Goal: Task Accomplishment & Management: Complete application form

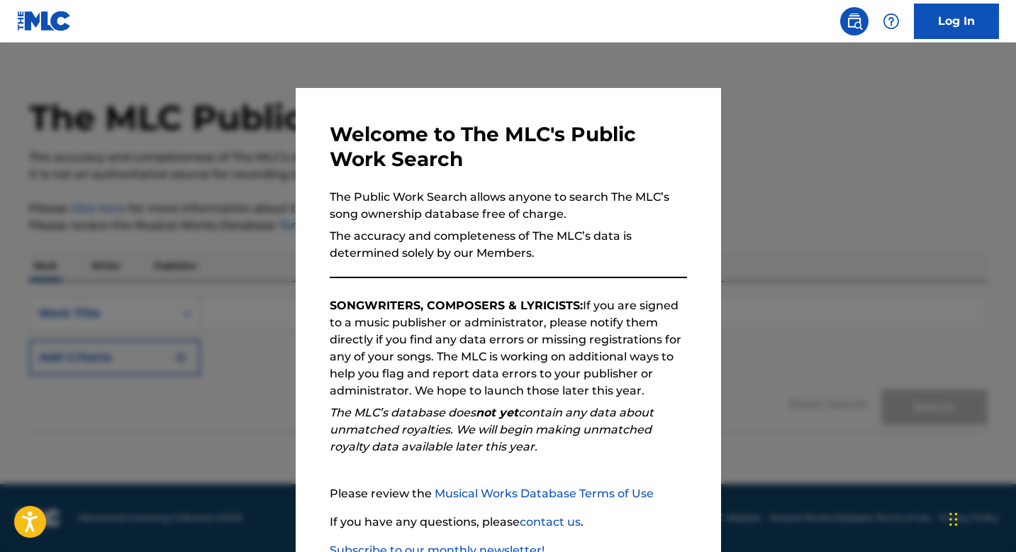
click at [536, 177] on div at bounding box center [508, 319] width 1016 height 552
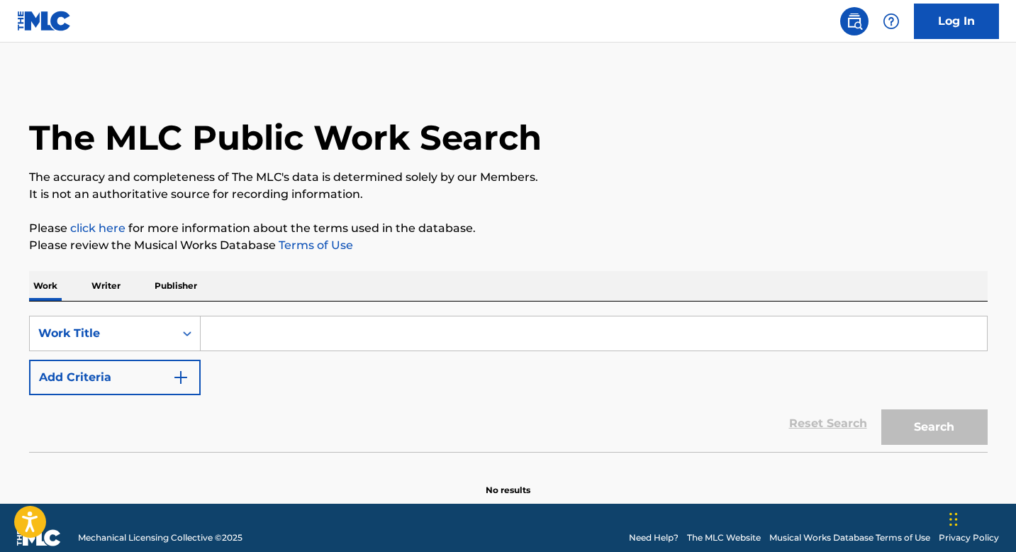
click at [164, 286] on p "Publisher" at bounding box center [175, 286] width 51 height 30
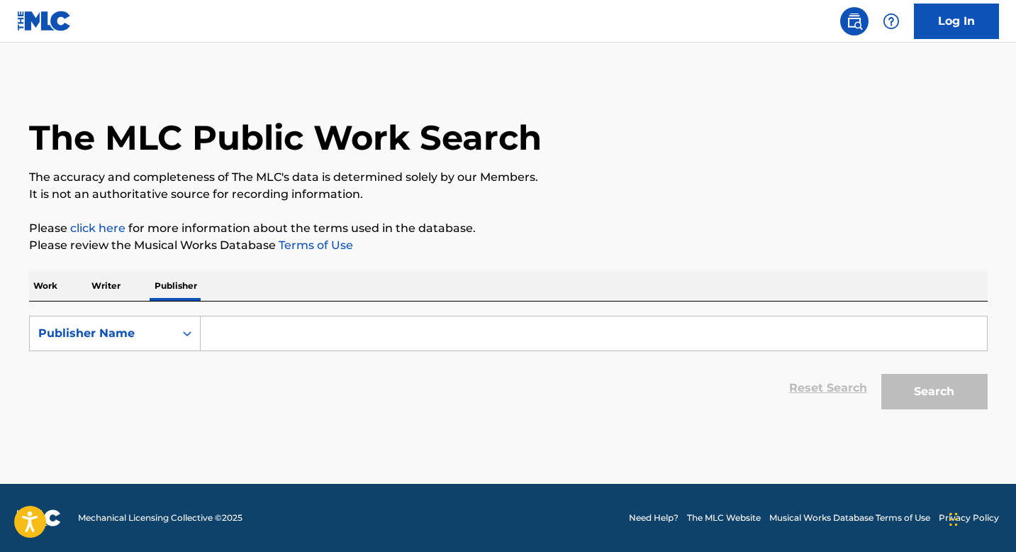
click at [233, 343] on input "Search Form" at bounding box center [594, 333] width 786 height 34
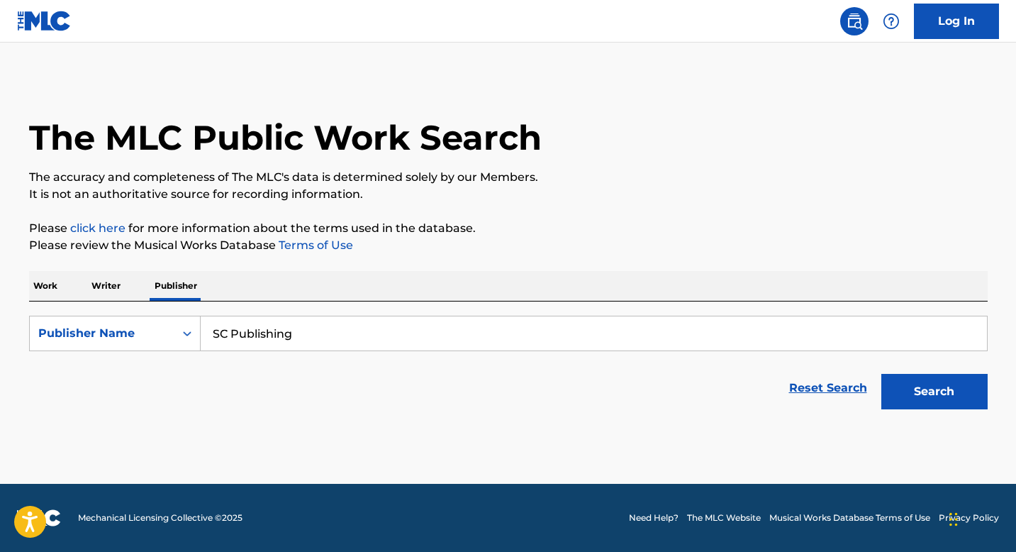
type input "SC Publishing"
click at [536, 374] on button "Search" at bounding box center [934, 391] width 106 height 35
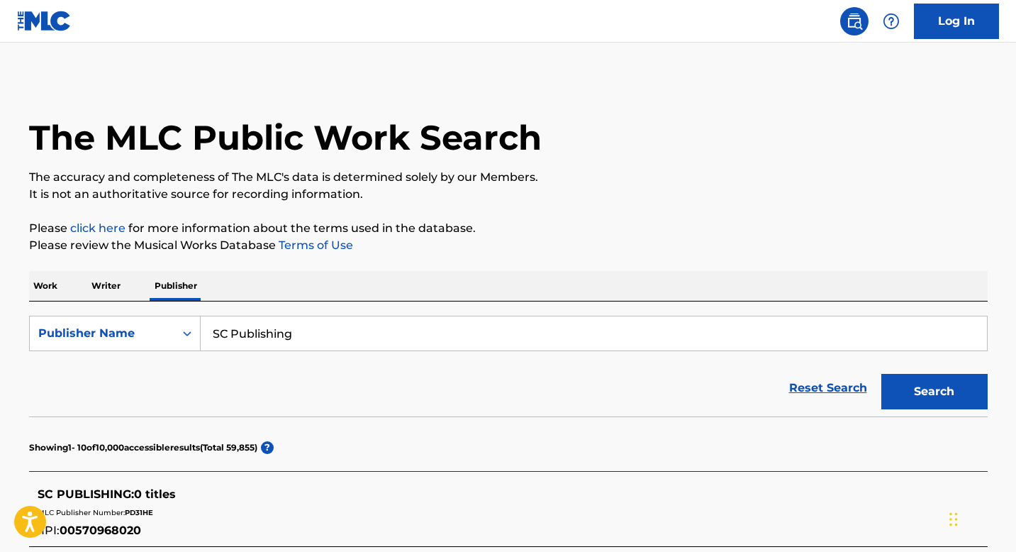
click at [376, 380] on div "Reset Search Search" at bounding box center [508, 388] width 959 height 57
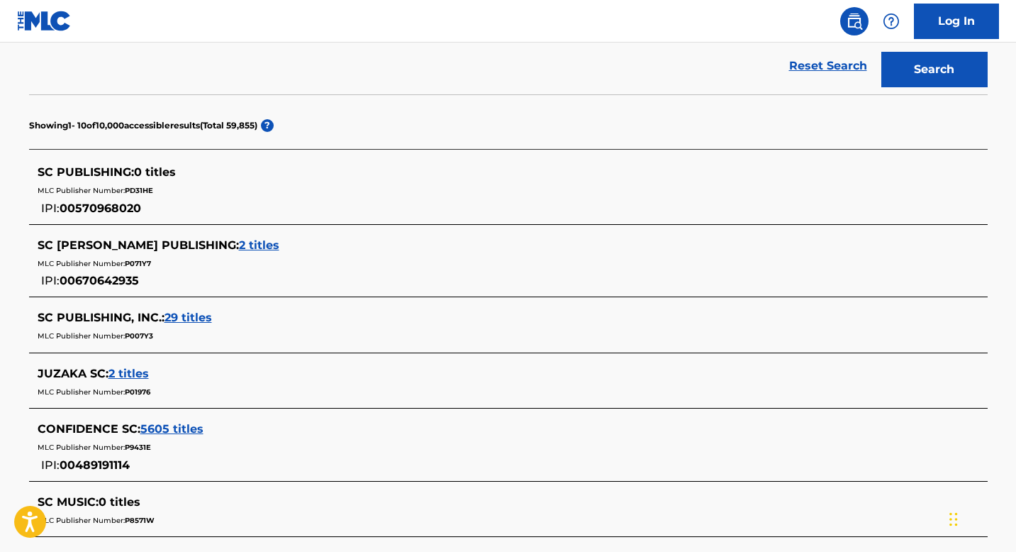
scroll to position [312, 0]
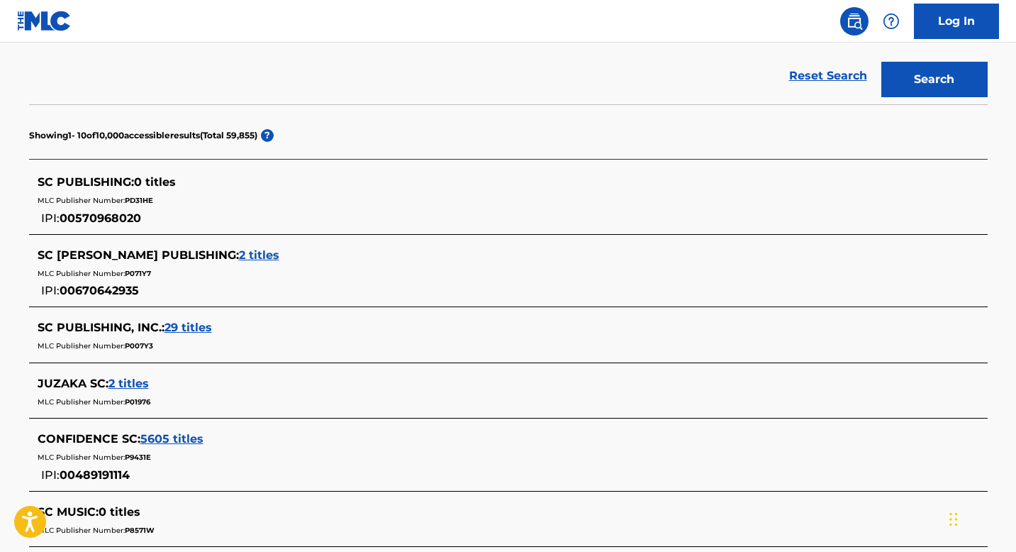
click at [194, 329] on span "29 titles" at bounding box center [189, 327] width 48 height 13
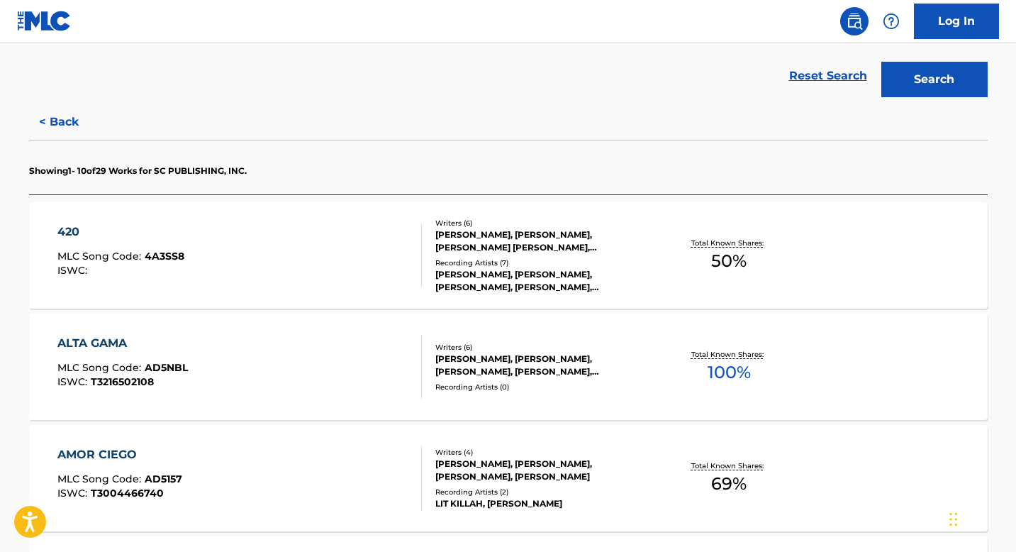
click at [536, 259] on span "50 %" at bounding box center [728, 261] width 35 height 26
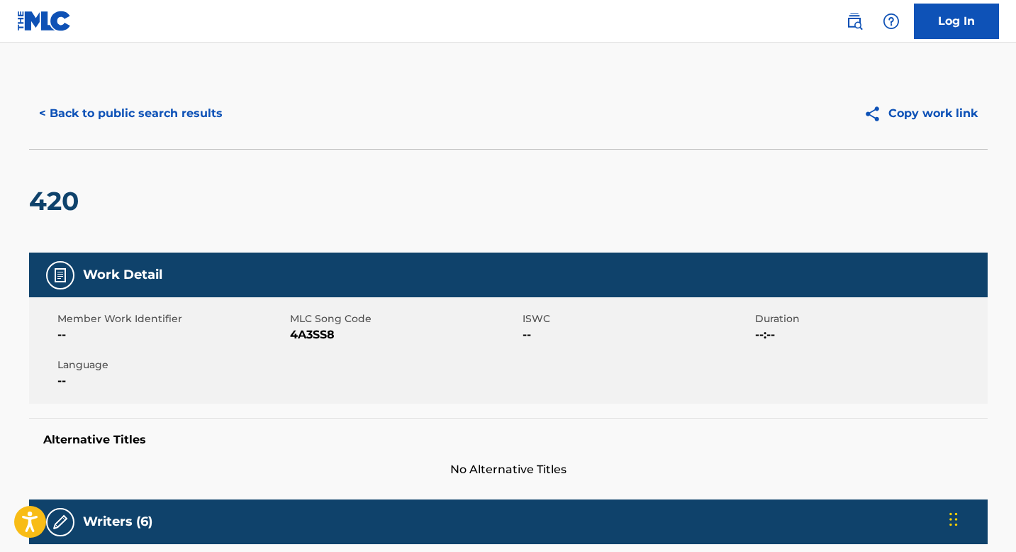
click at [536, 202] on div "420" at bounding box center [508, 201] width 959 height 104
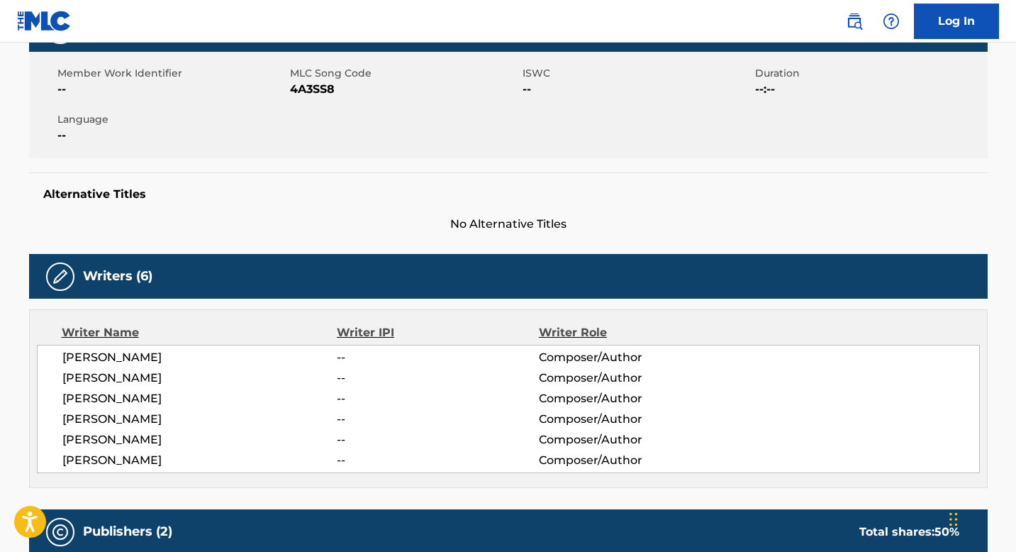
scroll to position [312, 0]
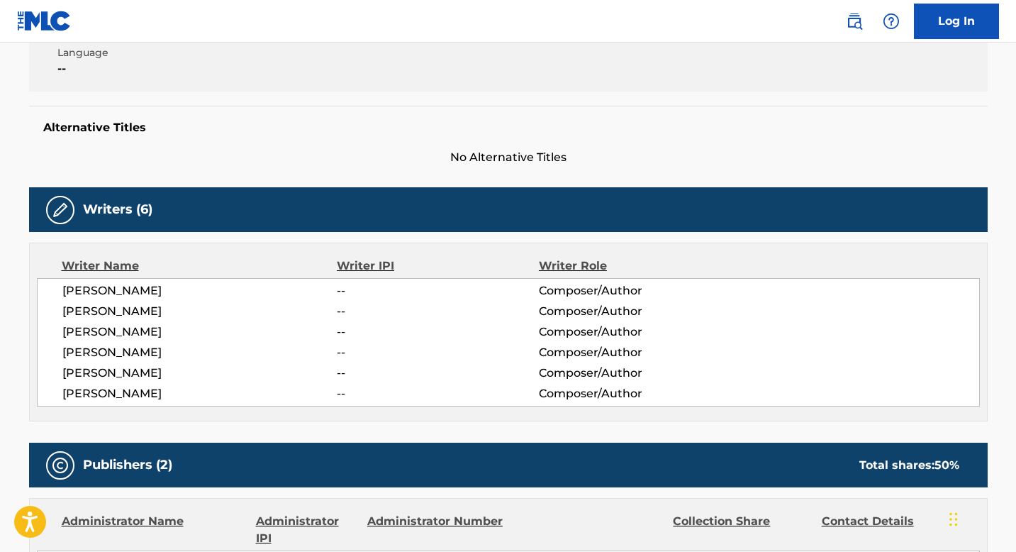
click at [536, 202] on div "Writers (6)" at bounding box center [508, 209] width 959 height 45
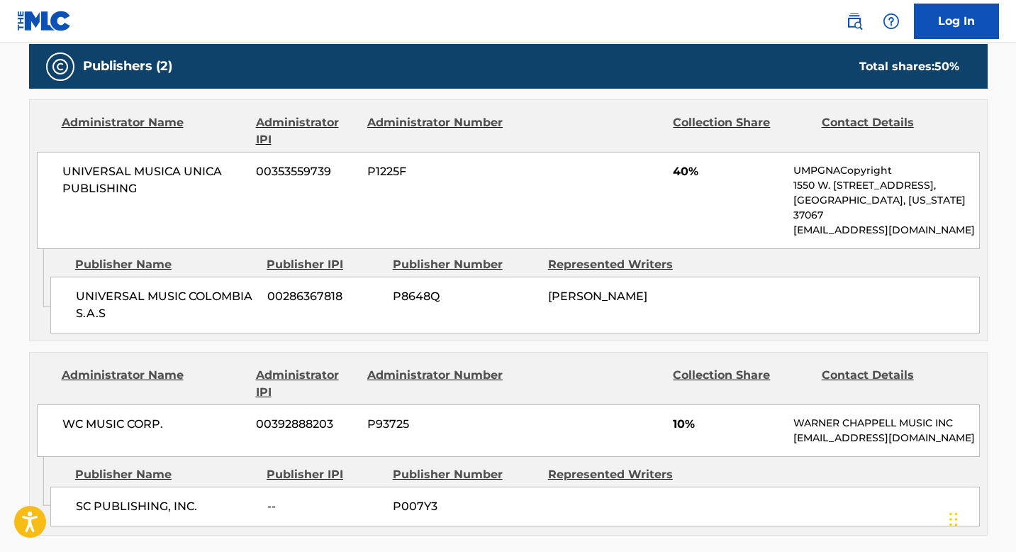
scroll to position [737, 0]
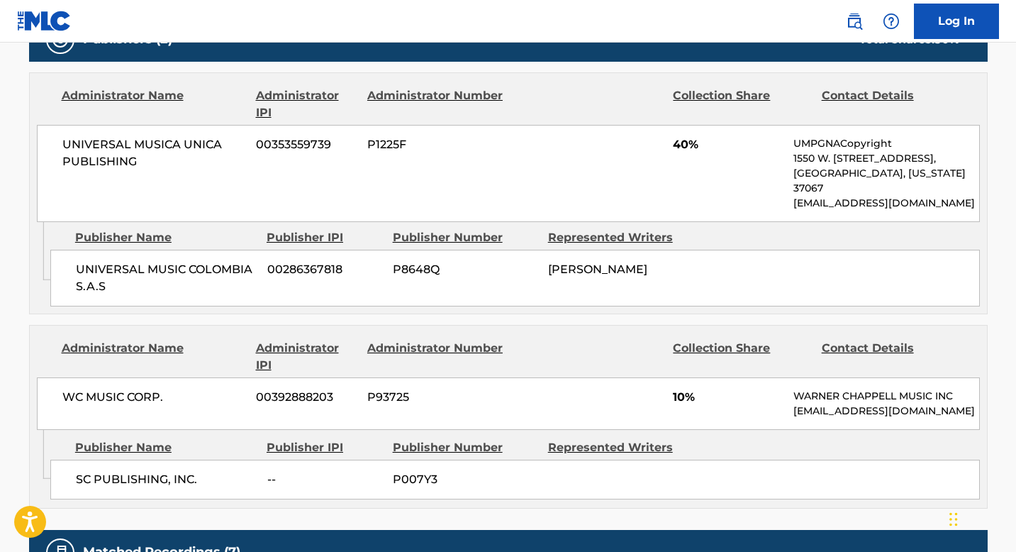
click at [135, 439] on div "Publisher Name" at bounding box center [165, 447] width 181 height 17
click at [145, 471] on span "SC PUBLISHING, INC." at bounding box center [166, 479] width 181 height 17
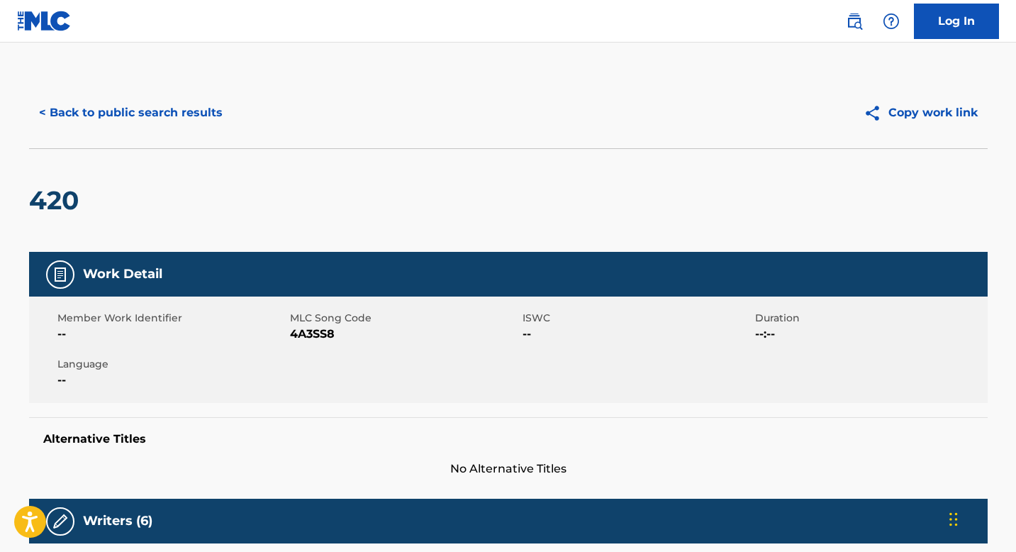
scroll to position [0, 0]
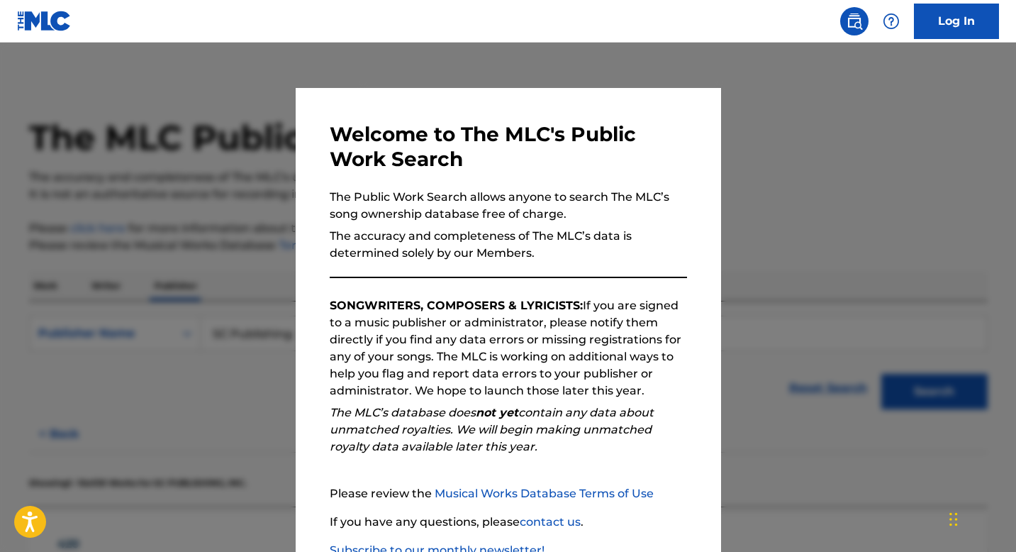
click at [536, 273] on div at bounding box center [508, 319] width 1016 height 552
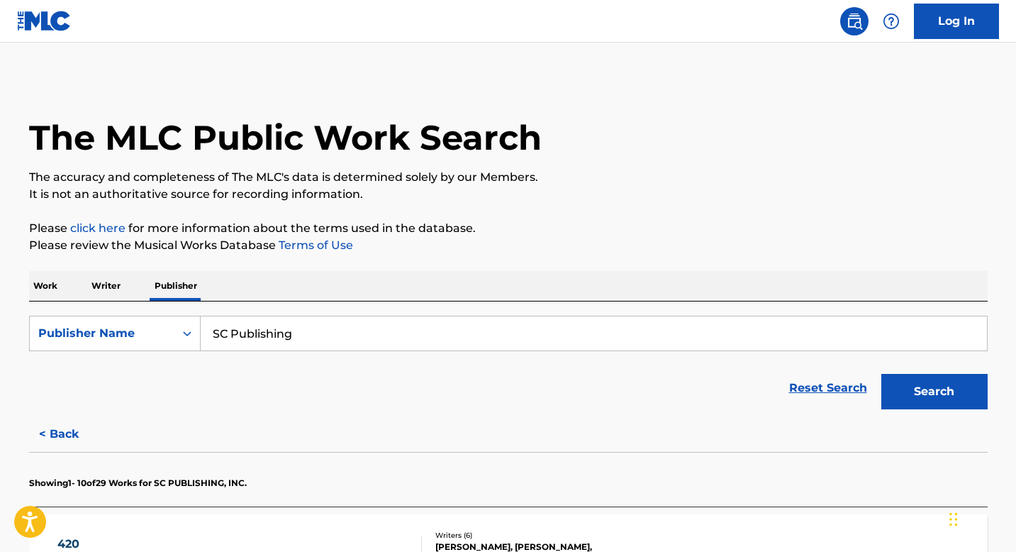
click at [536, 396] on div "Reset Search Search" at bounding box center [508, 388] width 959 height 57
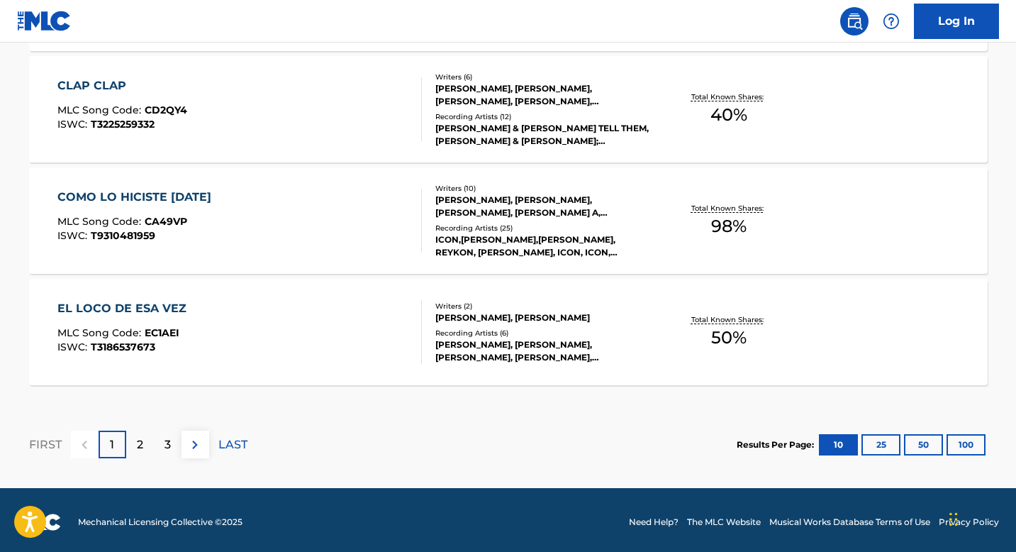
scroll to position [1242, 0]
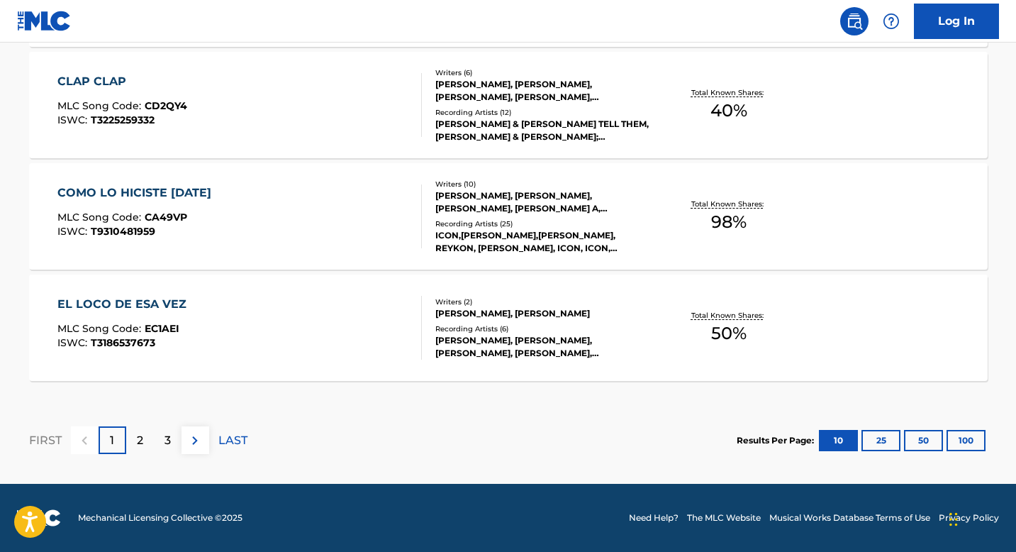
click at [201, 408] on div "FIRST 1 2 3 LAST" at bounding box center [138, 439] width 218 height 73
click at [536, 345] on div "EL LOCO DE ESA VEZ MLC Song Code : EC1AEI ISWC : T3186537673 Writers ( 2 ) [PER…" at bounding box center [508, 327] width 959 height 106
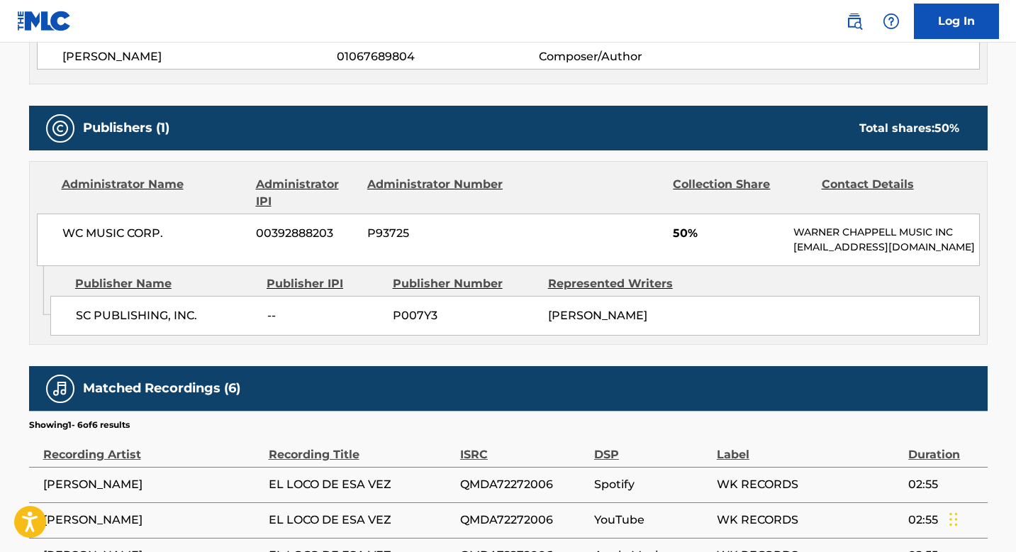
scroll to position [567, 0]
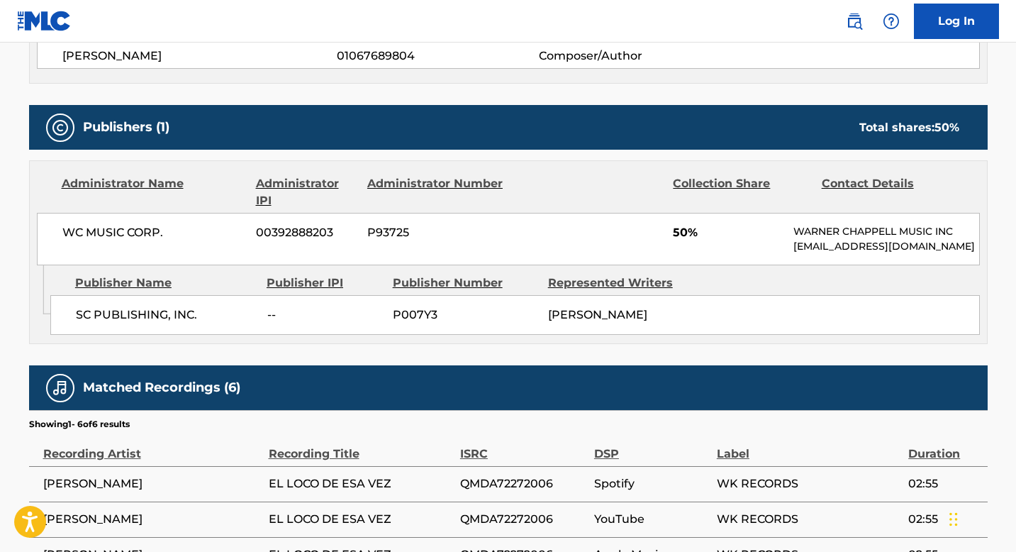
click at [146, 316] on span "SC PUBLISHING, INC." at bounding box center [166, 314] width 181 height 17
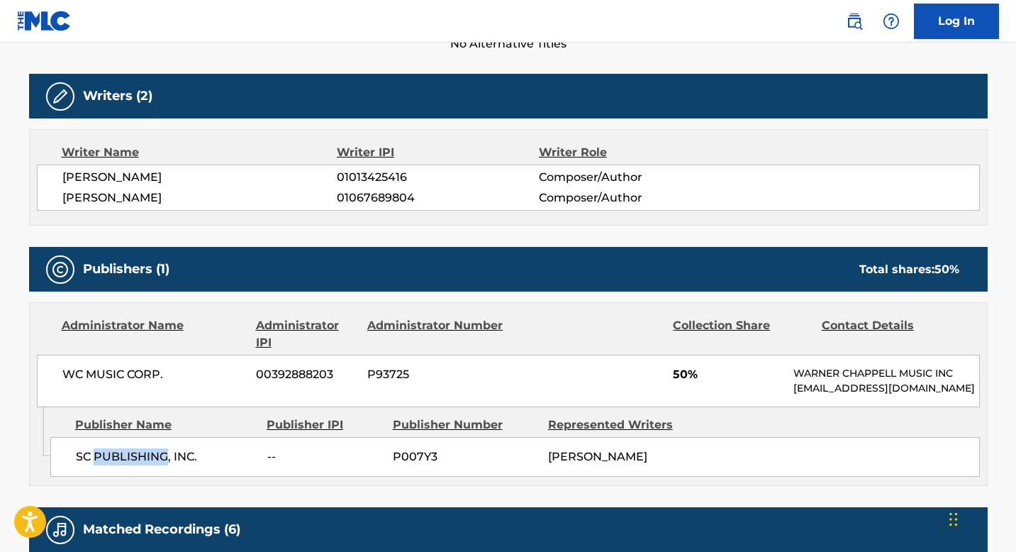
scroll to position [454, 0]
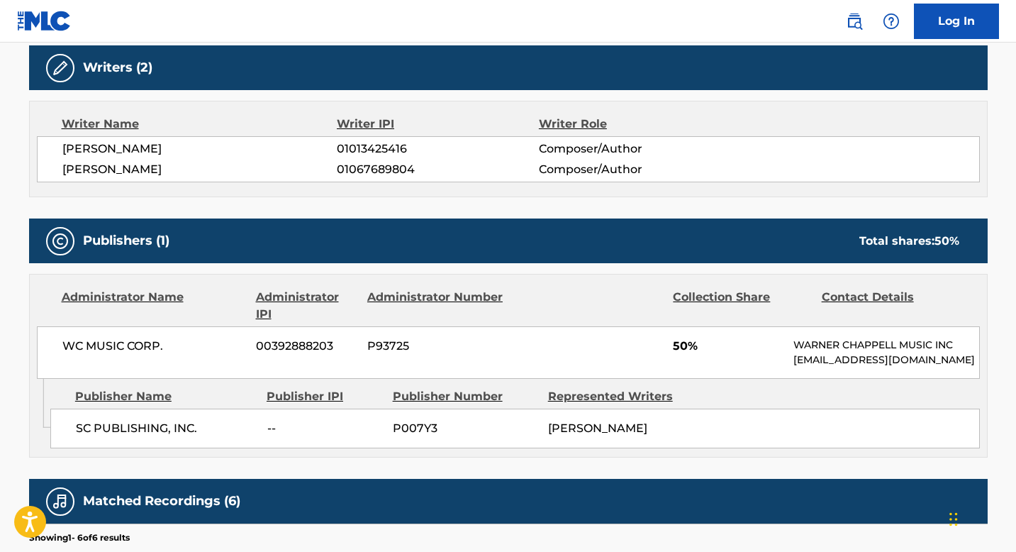
click at [208, 399] on div "Publisher Name" at bounding box center [165, 396] width 181 height 17
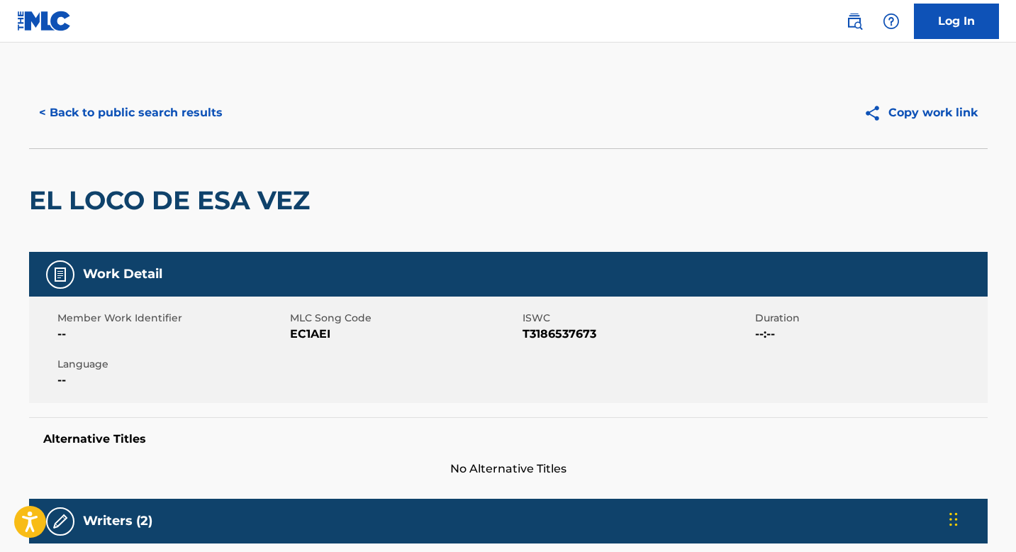
scroll to position [0, 0]
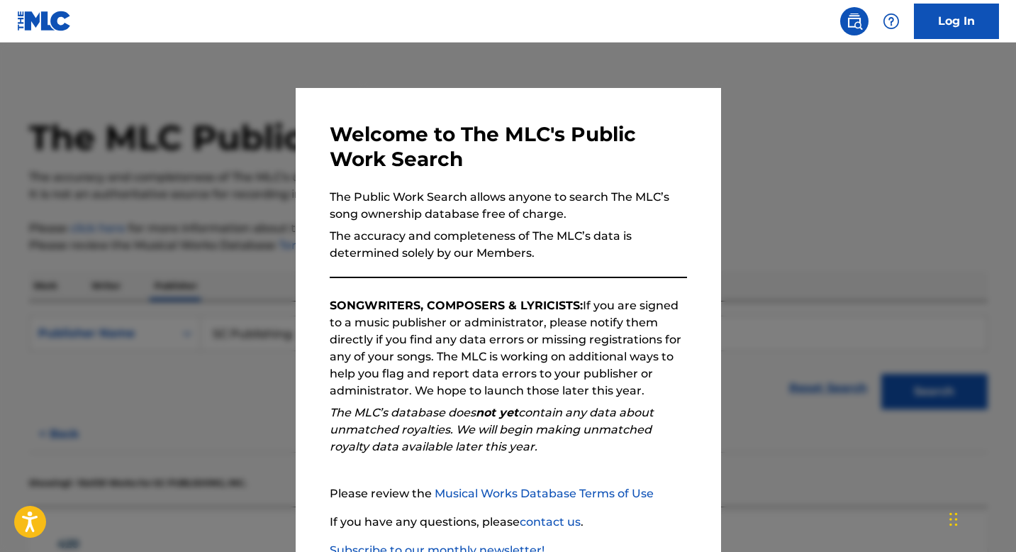
click at [233, 367] on div at bounding box center [508, 319] width 1016 height 552
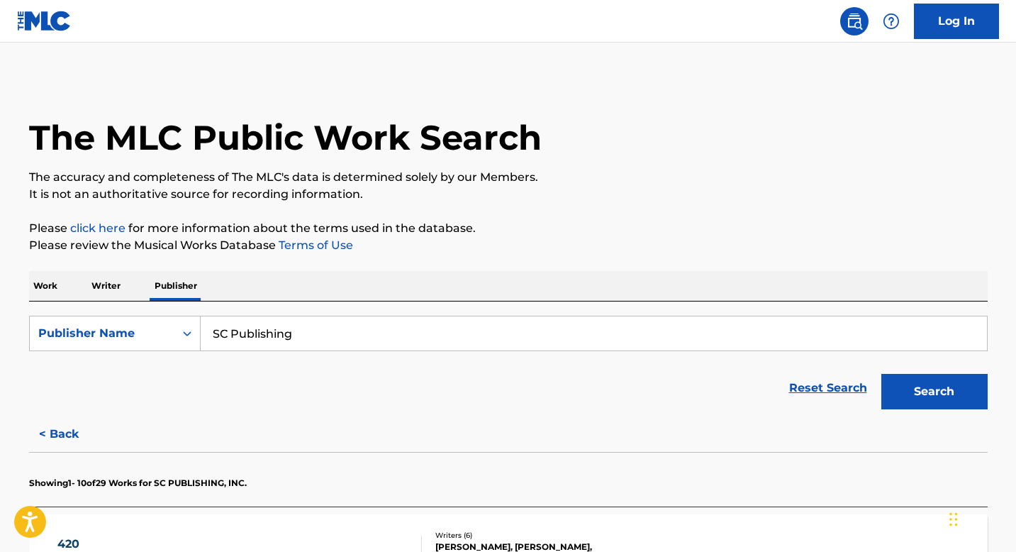
click at [536, 406] on div "Reset Search Search" at bounding box center [508, 388] width 959 height 57
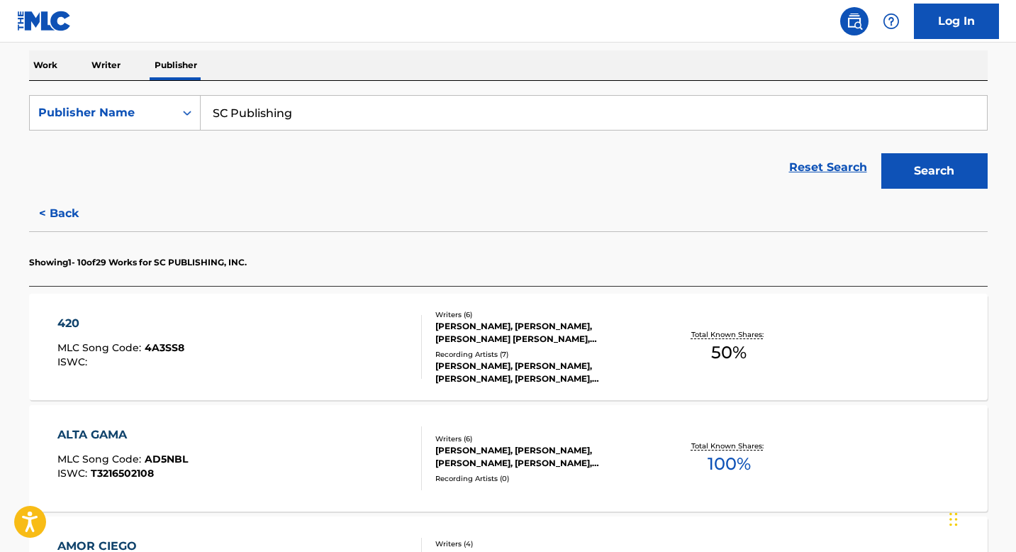
scroll to position [227, 0]
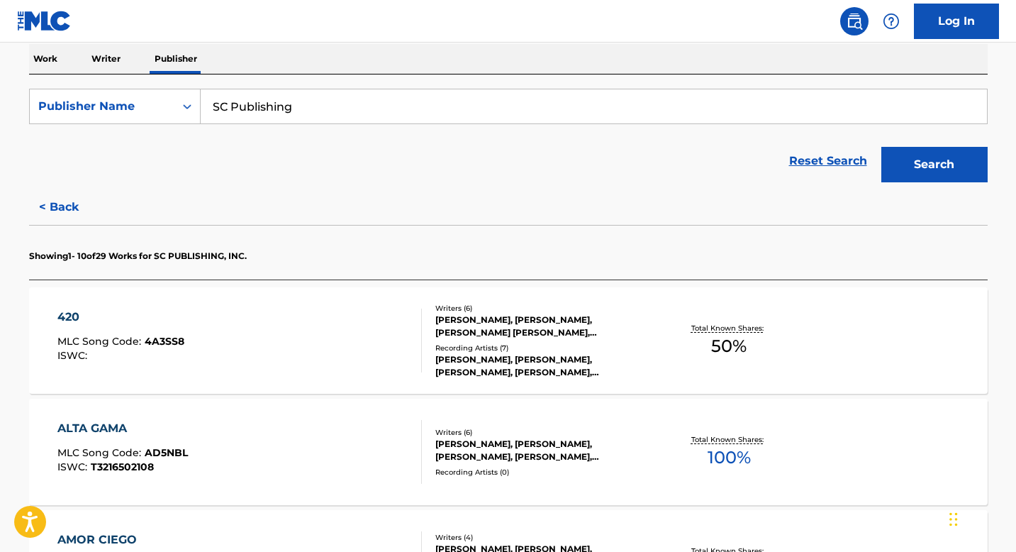
click at [12, 22] on nav "Log In" at bounding box center [508, 21] width 1016 height 43
click at [45, 23] on img at bounding box center [44, 21] width 55 height 21
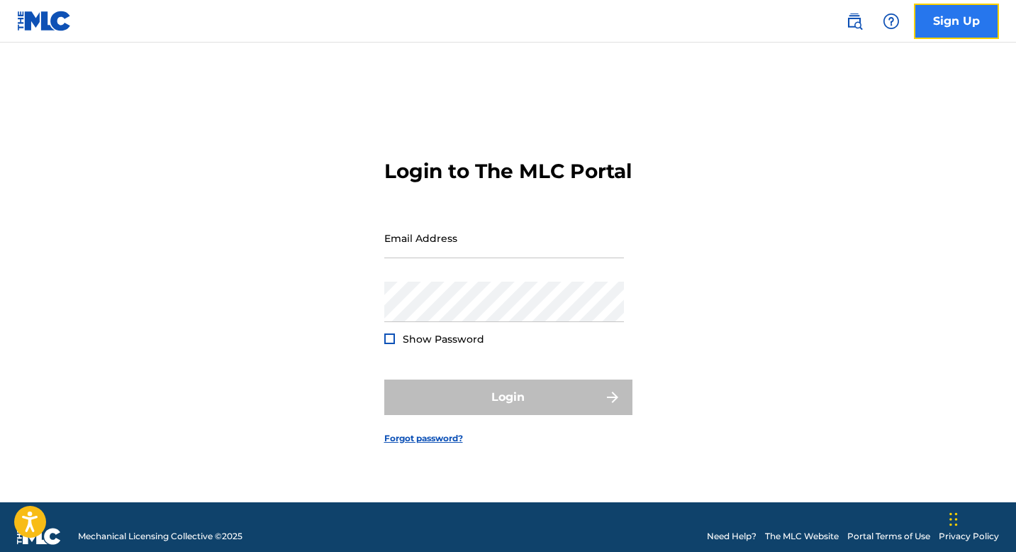
click at [536, 22] on link "Sign Up" at bounding box center [956, 21] width 85 height 35
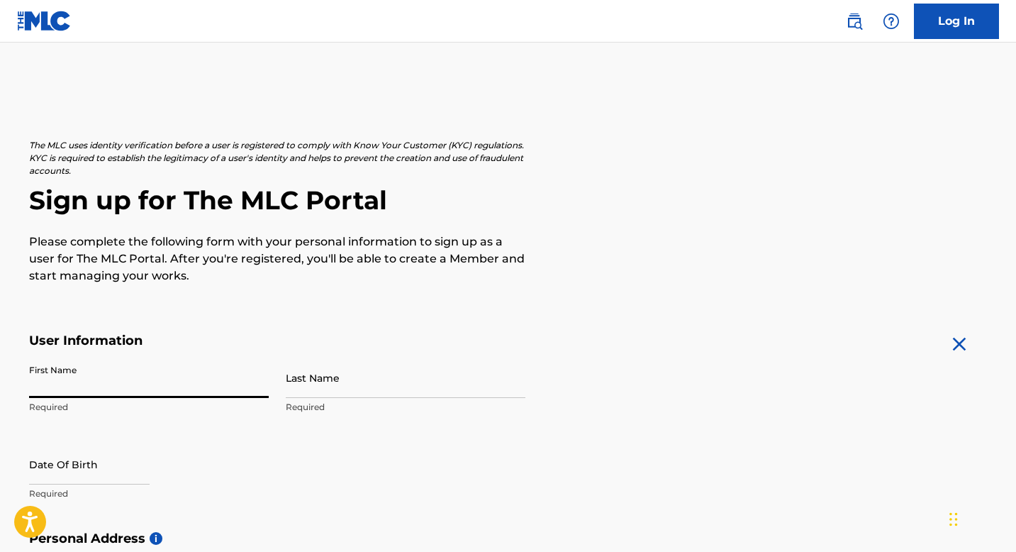
click at [68, 377] on input "First Name" at bounding box center [149, 377] width 240 height 40
type input "[PERSON_NAME]"
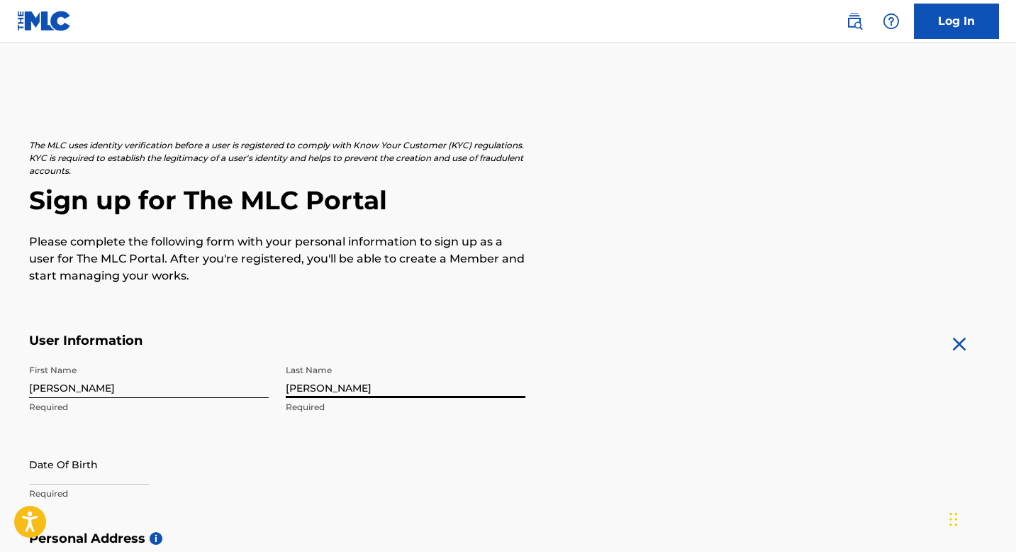
type input "[PERSON_NAME]"
click at [536, 237] on div "The MLC uses identity verification before a user is registered to comply with K…" at bounding box center [508, 211] width 959 height 145
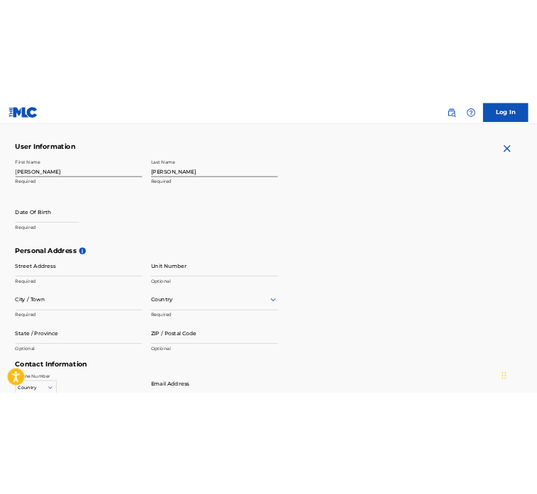
scroll to position [255, 0]
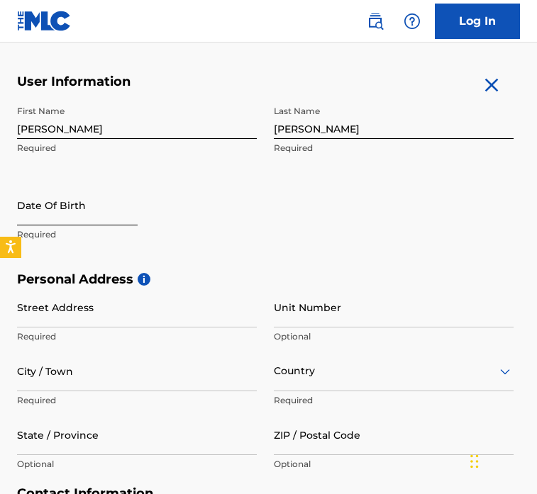
click at [62, 205] on input "text" at bounding box center [77, 205] width 121 height 40
select select "8"
select select "2025"
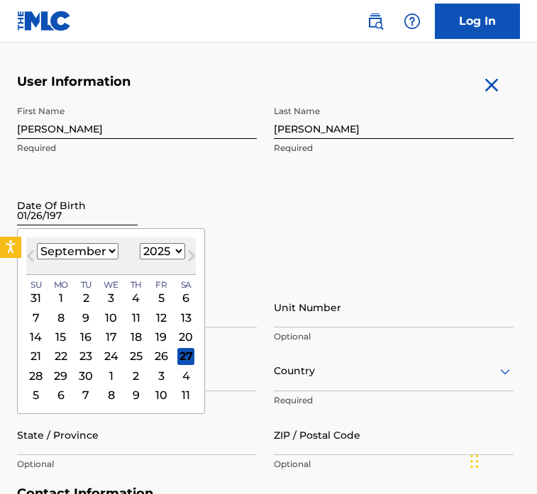
type input "[DATE]"
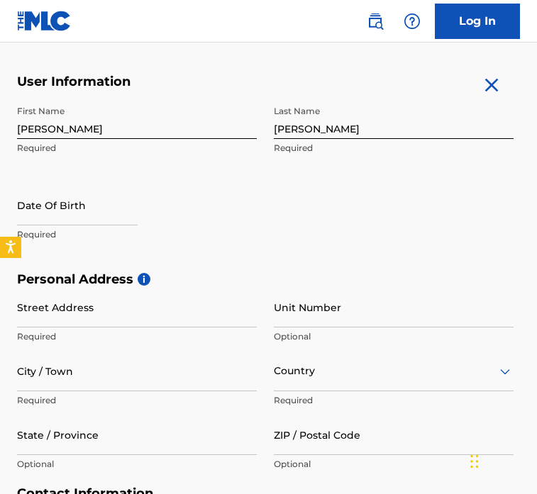
click at [251, 225] on div "Date Of Birth Required" at bounding box center [137, 217] width 240 height 64
click at [75, 216] on input "text" at bounding box center [77, 205] width 121 height 40
select select "8"
select select "2025"
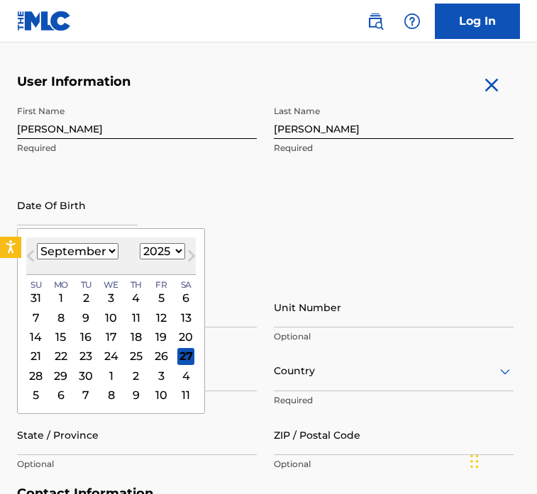
click at [111, 253] on select "January February March April May June July August September October November De…" at bounding box center [78, 251] width 82 height 16
click at [37, 243] on select "January February March April May June July August September October November De…" at bounding box center [78, 251] width 82 height 16
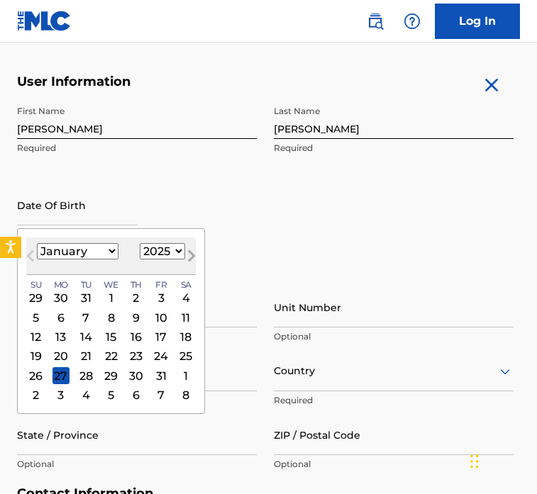
click at [180, 250] on button "Next Month" at bounding box center [191, 258] width 23 height 23
select select "1"
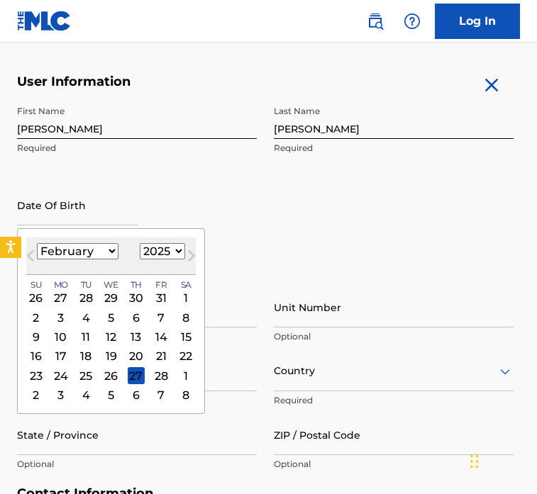
click at [177, 251] on select "1899 1900 1901 1902 1903 1904 1905 1906 1907 1908 1909 1910 1911 1912 1913 1914…" at bounding box center [162, 251] width 45 height 16
select select "1978"
click at [140, 243] on select "1899 1900 1901 1902 1903 1904 1905 1906 1907 1908 1909 1910 1911 1912 1913 1914…" at bounding box center [162, 251] width 45 height 16
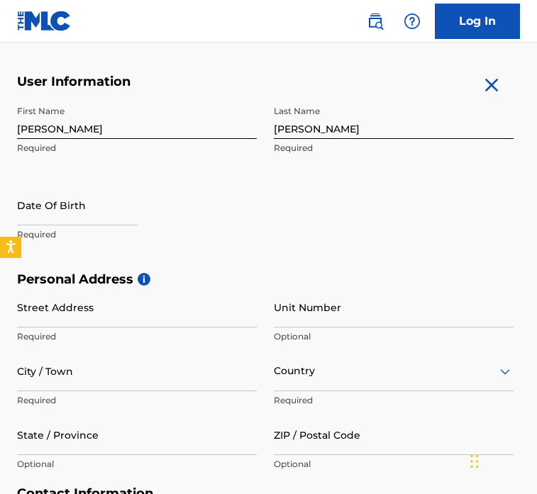
click at [212, 198] on div "Date Of Birth Required" at bounding box center [137, 217] width 240 height 64
click at [76, 215] on input "text" at bounding box center [77, 205] width 121 height 40
select select "8"
select select "2025"
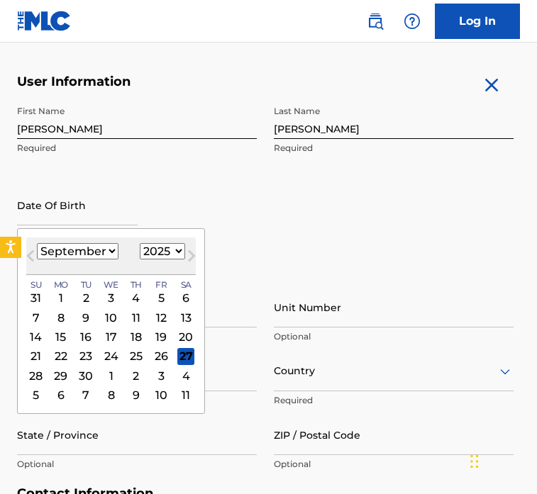
click at [110, 252] on select "January February March April May June July August September October November De…" at bounding box center [78, 251] width 82 height 16
select select "0"
click at [37, 243] on select "January February March April May June July August September October November De…" at bounding box center [78, 251] width 82 height 16
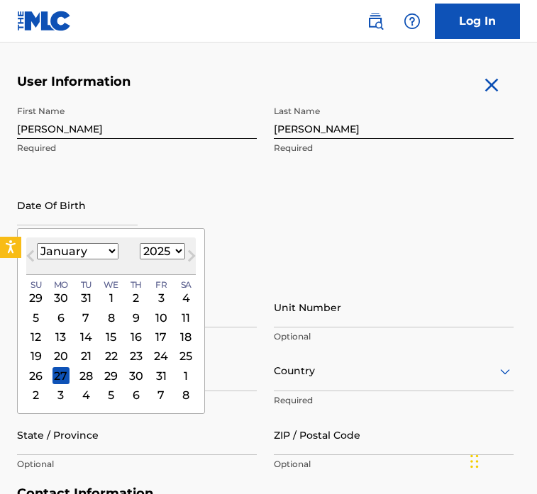
click at [177, 250] on select "1899 1900 1901 1902 1903 1904 1905 1906 1907 1908 1909 1910 1911 1912 1913 1914…" at bounding box center [162, 251] width 45 height 16
select select "1978"
click at [140, 243] on select "1899 1900 1901 1902 1903 1904 1905 1906 1907 1908 1909 1910 1911 1912 1913 1914…" at bounding box center [162, 251] width 45 height 16
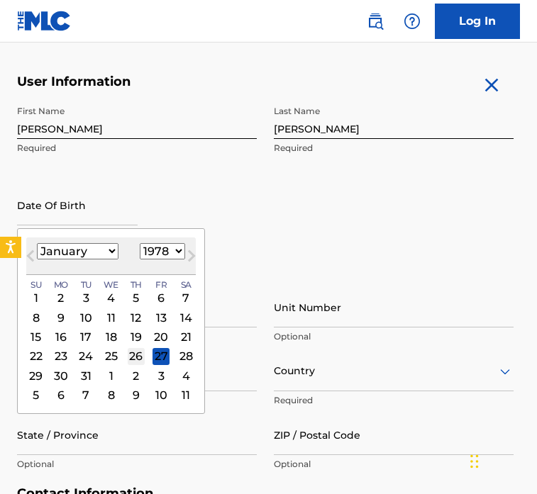
click at [137, 360] on div "26" at bounding box center [136, 355] width 17 height 17
type input "[DATE]"
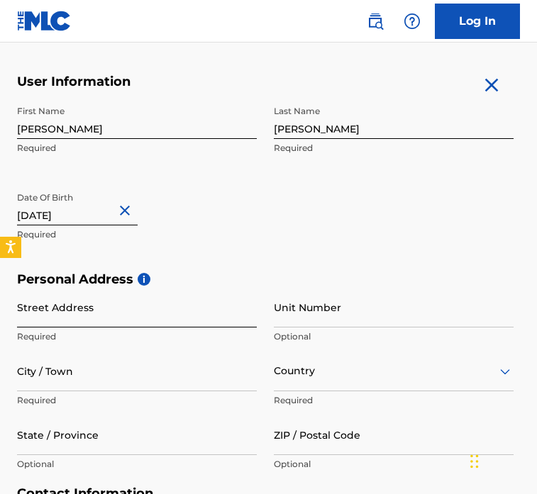
click at [105, 317] on input "Street Address" at bounding box center [137, 307] width 240 height 40
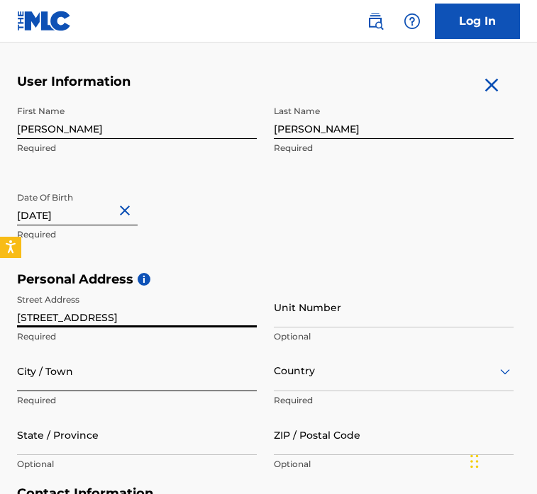
type input "[STREET_ADDRESS]"
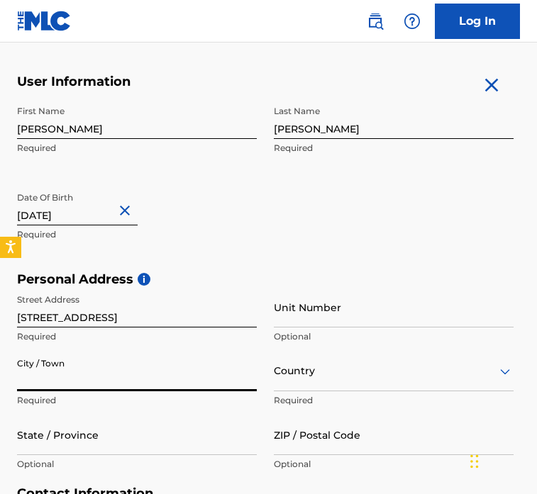
click at [92, 379] on input "City / Town" at bounding box center [137, 371] width 240 height 40
type input "Pembroke Pines"
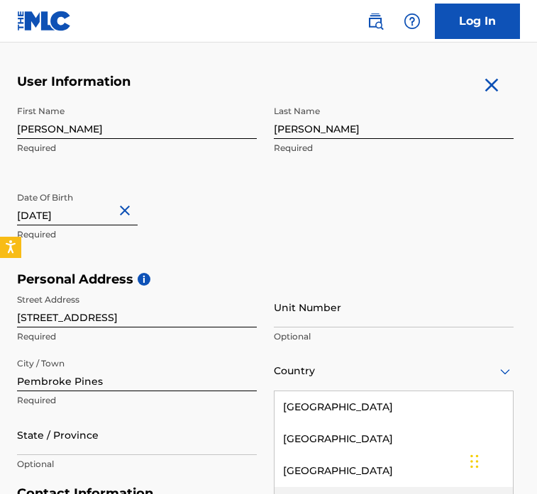
scroll to position [366, 0]
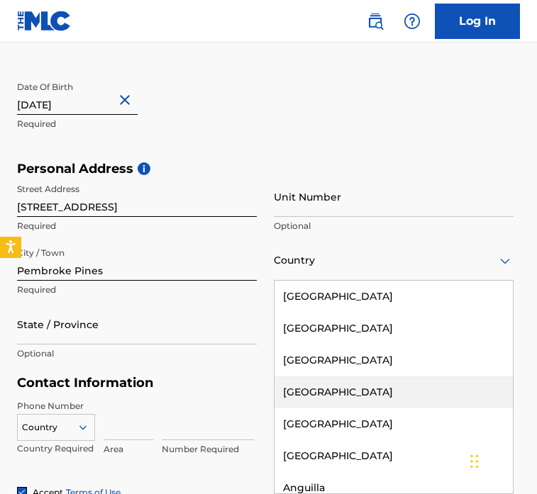
click at [355, 281] on div "[GEOGRAPHIC_DATA], 4 of 223. 223 results available. Use Up and Down to choose o…" at bounding box center [394, 260] width 240 height 40
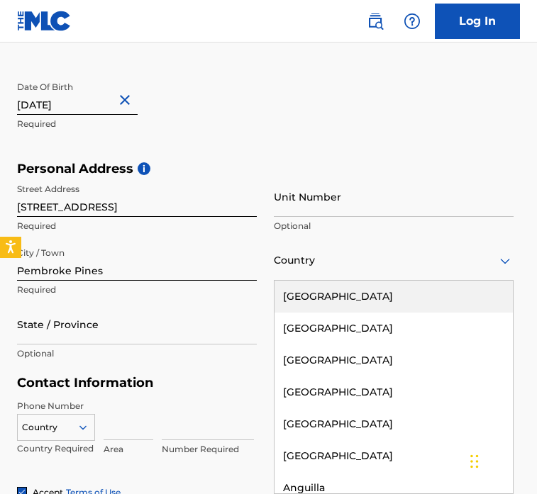
click at [412, 292] on div "[GEOGRAPHIC_DATA]" at bounding box center [393, 297] width 238 height 32
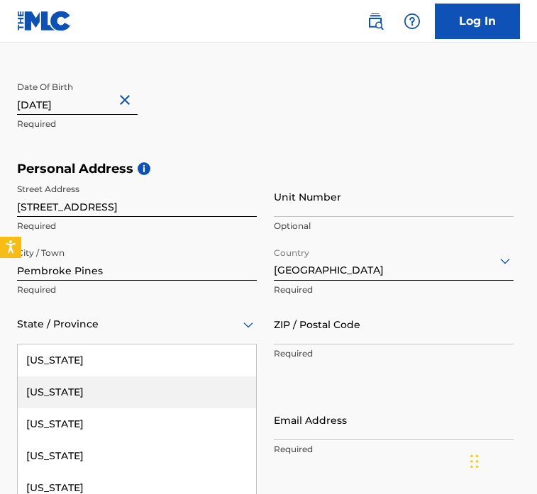
scroll to position [430, 0]
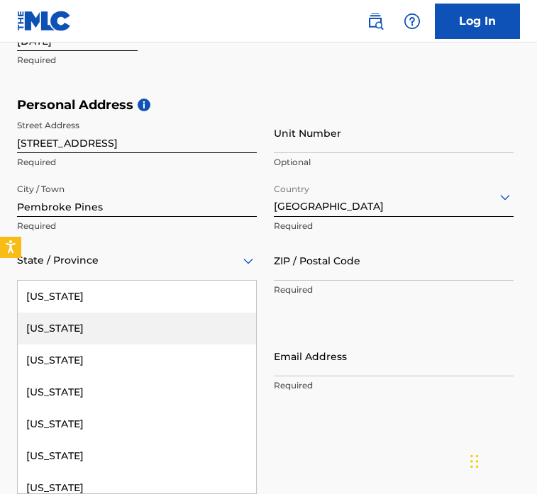
click at [131, 281] on div "[US_STATE], 2 of 57. 57 results available. Use Up and Down to choose options, p…" at bounding box center [137, 260] width 240 height 40
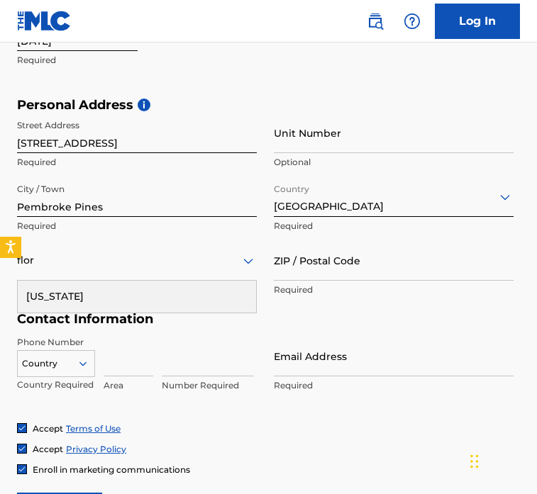
type input "flor"
click at [234, 333] on div "Contact Information Phone Number Country Country Required Area Number Required …" at bounding box center [265, 366] width 496 height 111
click at [158, 269] on div "State / Province" at bounding box center [137, 260] width 240 height 40
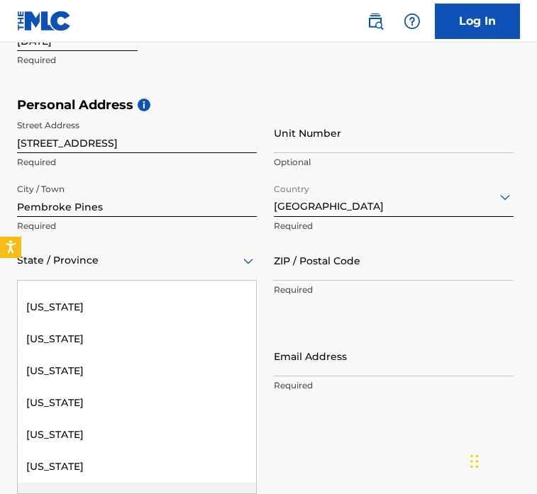
scroll to position [181, 0]
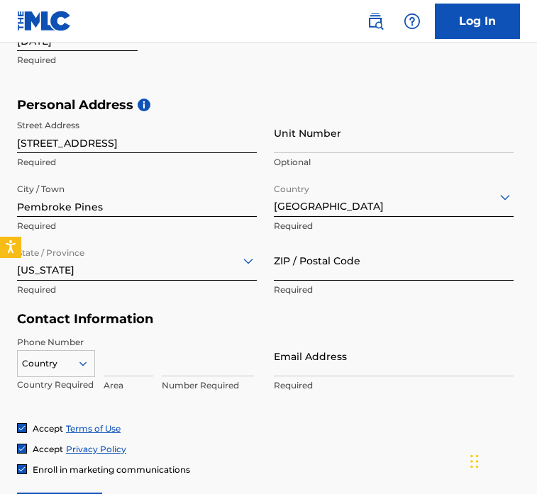
click at [344, 269] on input "ZIP / Postal Code" at bounding box center [394, 260] width 240 height 40
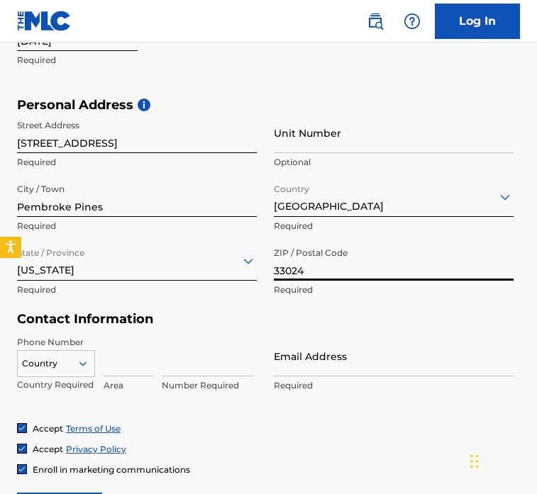
type input "33024"
click at [337, 321] on h5 "Contact Information" at bounding box center [265, 319] width 496 height 16
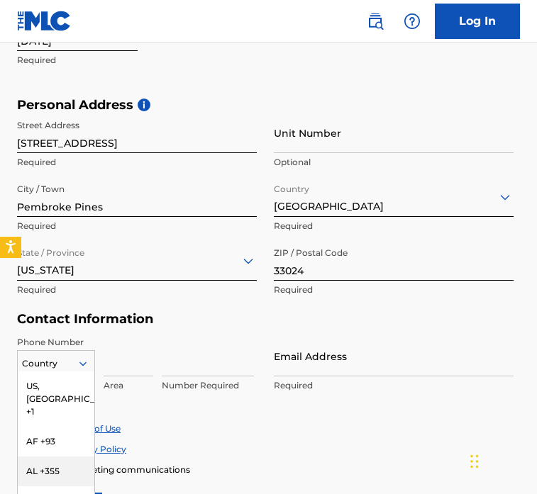
scroll to position [520, 0]
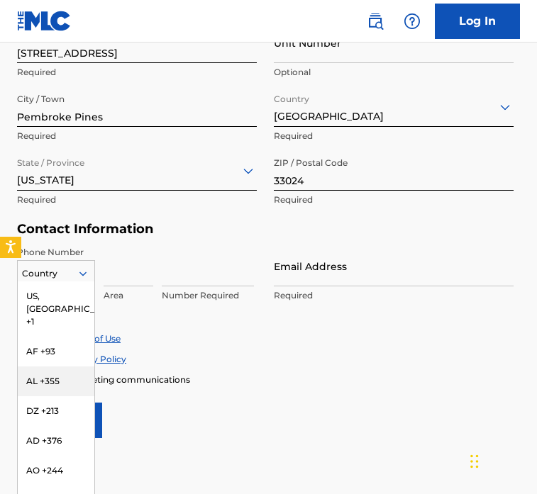
click at [83, 282] on div "AL +355, 3 of 216. 216 results available. Use Up and Down to choose options, pr…" at bounding box center [56, 270] width 78 height 21
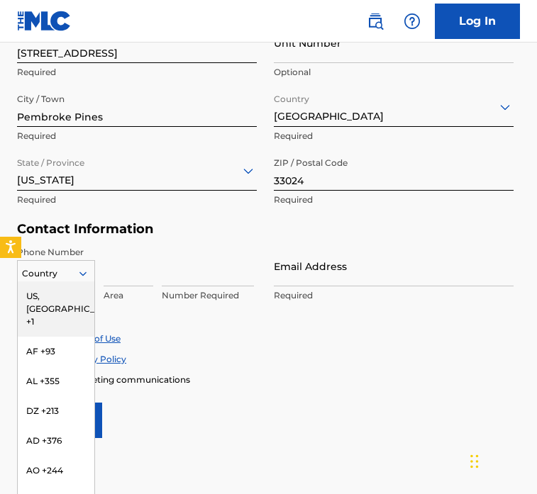
click at [60, 296] on div "US, [GEOGRAPHIC_DATA] +1" at bounding box center [56, 309] width 77 height 55
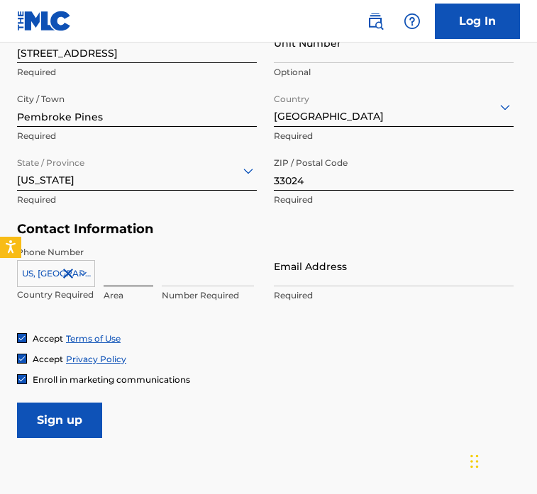
click at [128, 270] on input at bounding box center [129, 266] width 50 height 40
type input "786"
type input "2016411"
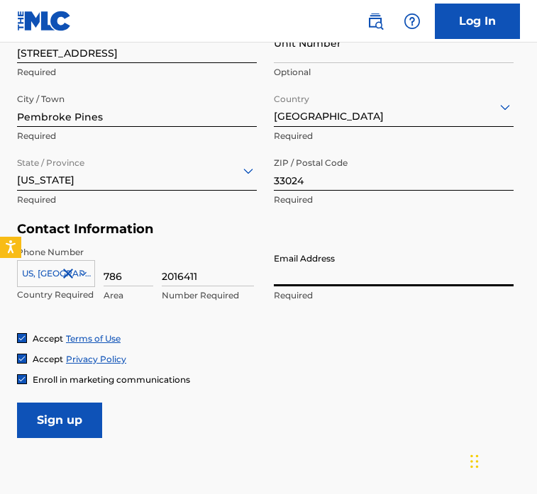
click at [306, 279] on input "Email Address" at bounding box center [394, 266] width 240 height 40
type input "[PERSON_NAME][EMAIL_ADDRESS][DOMAIN_NAME]"
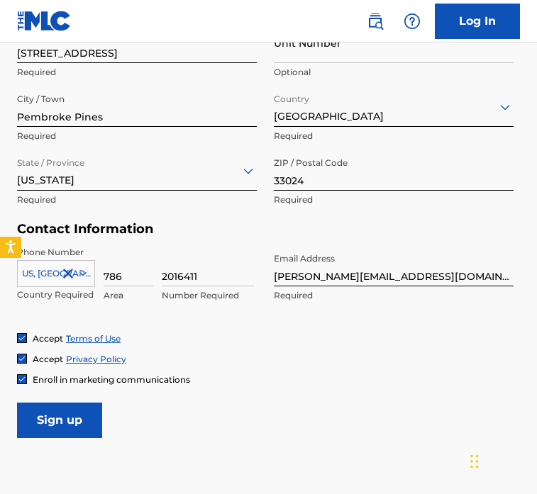
click at [258, 356] on div "Accept Privacy Policy" at bounding box center [268, 359] width 503 height 12
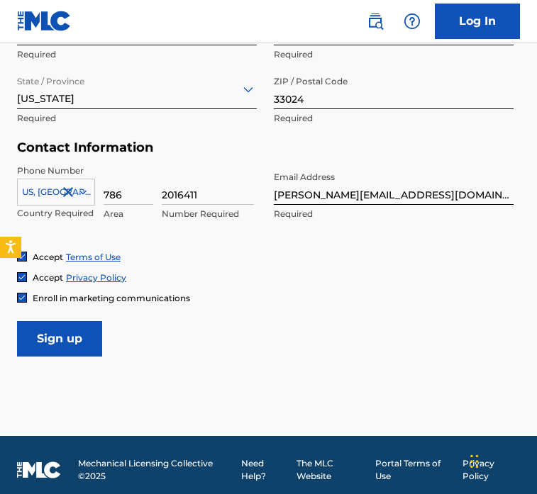
scroll to position [611, 0]
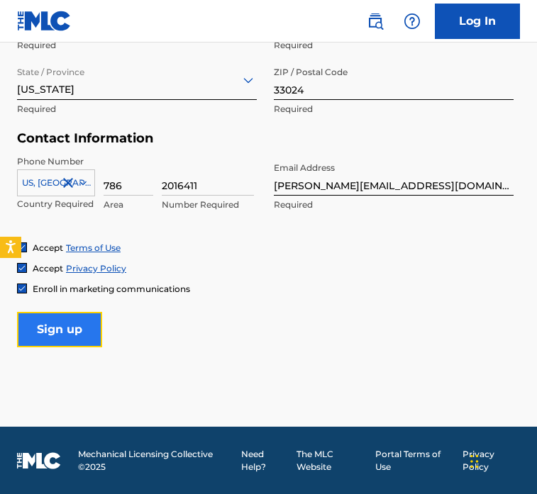
click at [96, 323] on input "Sign up" at bounding box center [59, 329] width 85 height 35
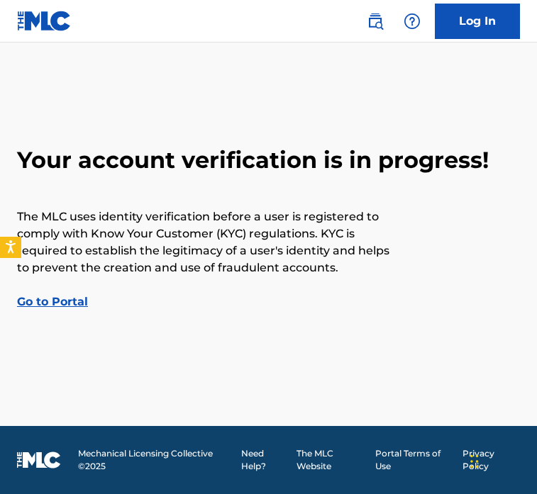
click at [328, 333] on main "Your account verification is in progress! The MLC uses identity verification be…" at bounding box center [268, 235] width 537 height 384
click at [203, 330] on main "Your account verification is in progress! The MLC uses identity verification be…" at bounding box center [268, 235] width 537 height 384
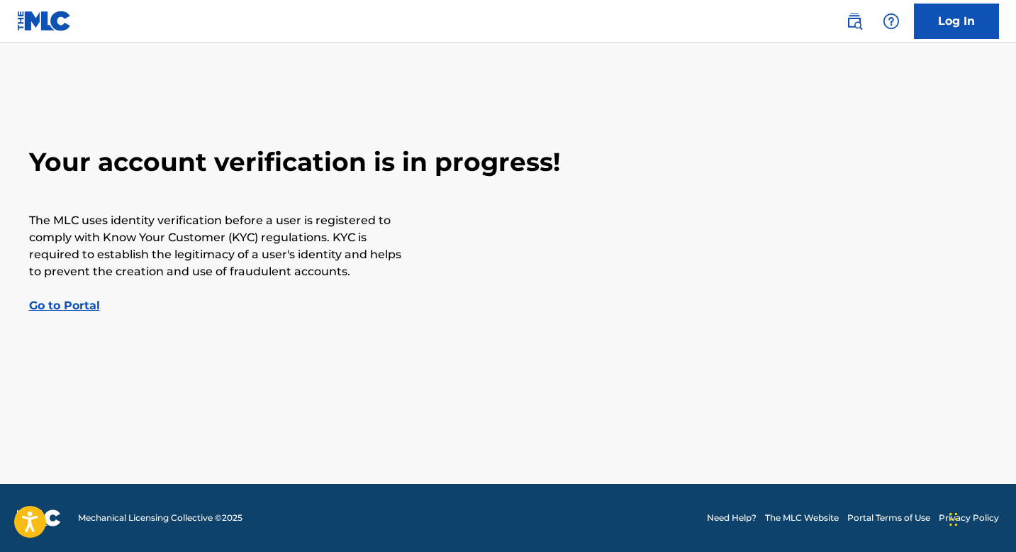
click at [77, 306] on link "Go to Portal" at bounding box center [64, 305] width 71 height 13
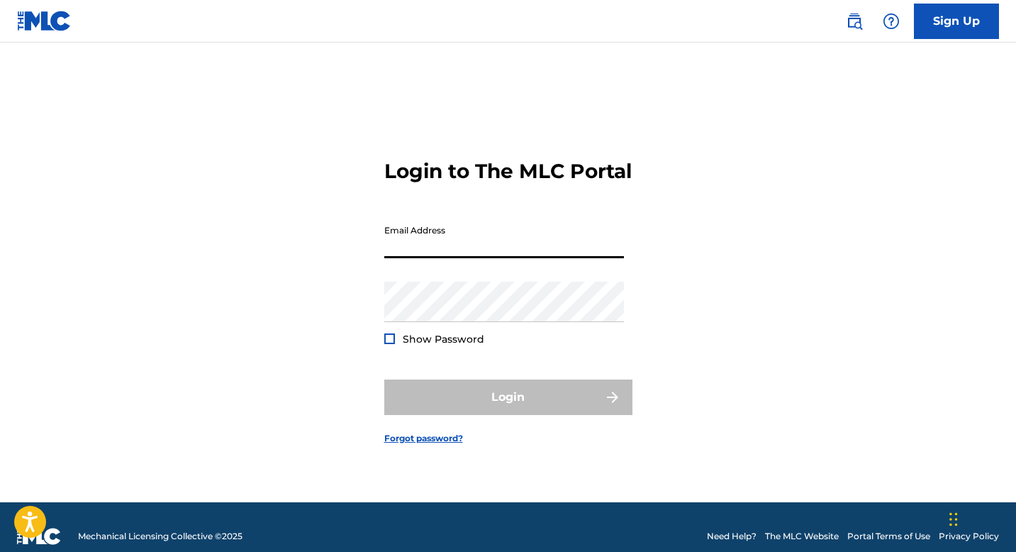
click at [450, 250] on input "Email Address" at bounding box center [504, 238] width 240 height 40
click at [536, 178] on div "Login to The MLC Portal Email Address Password Show Password Login Forgot passw…" at bounding box center [508, 290] width 993 height 424
